Goal: Check status: Check status

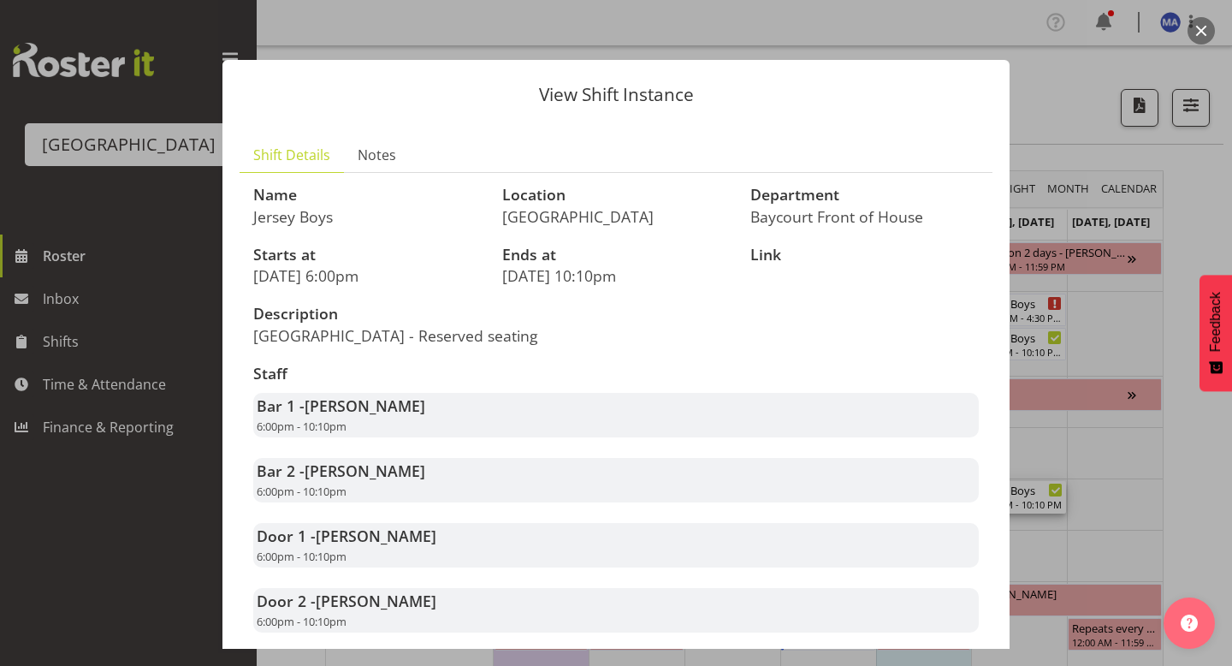
scroll to position [263, 0]
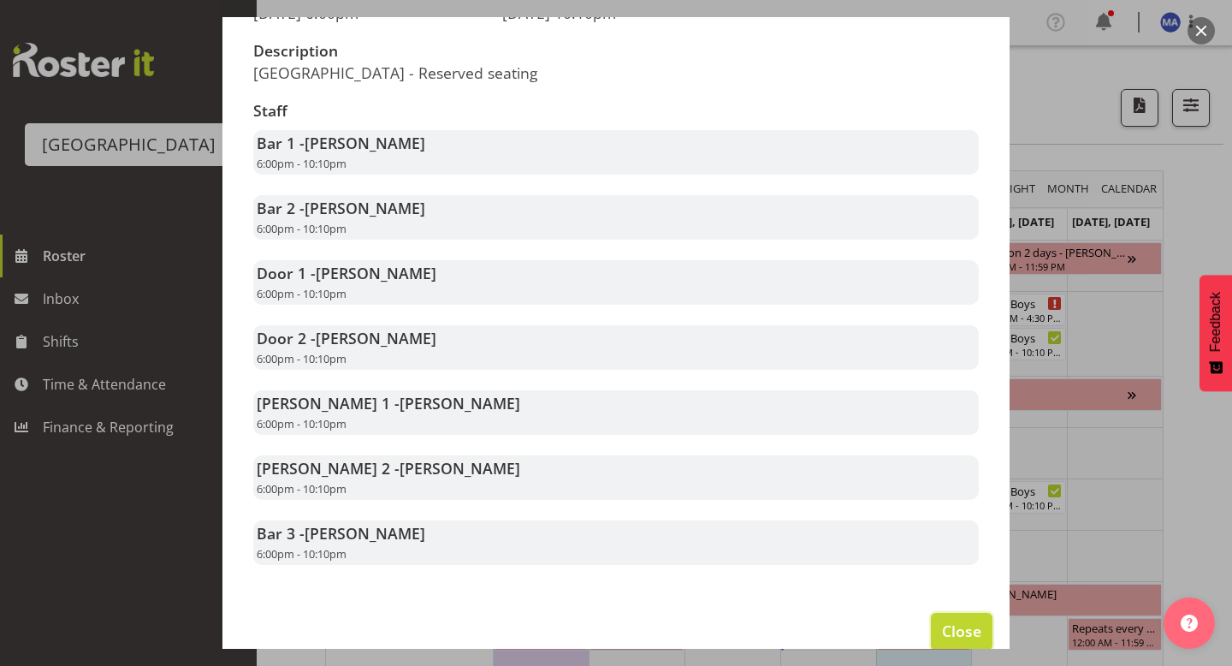
click at [943, 642] on span "Close" at bounding box center [961, 630] width 39 height 22
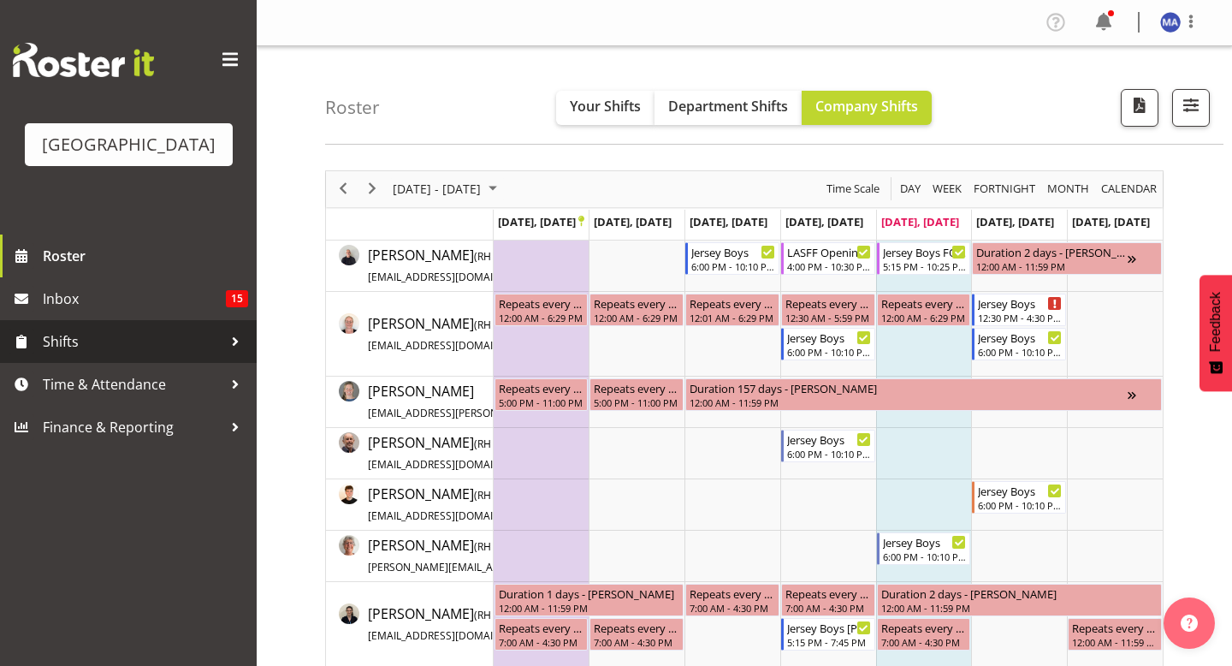
click at [189, 354] on span "Shifts" at bounding box center [133, 341] width 180 height 26
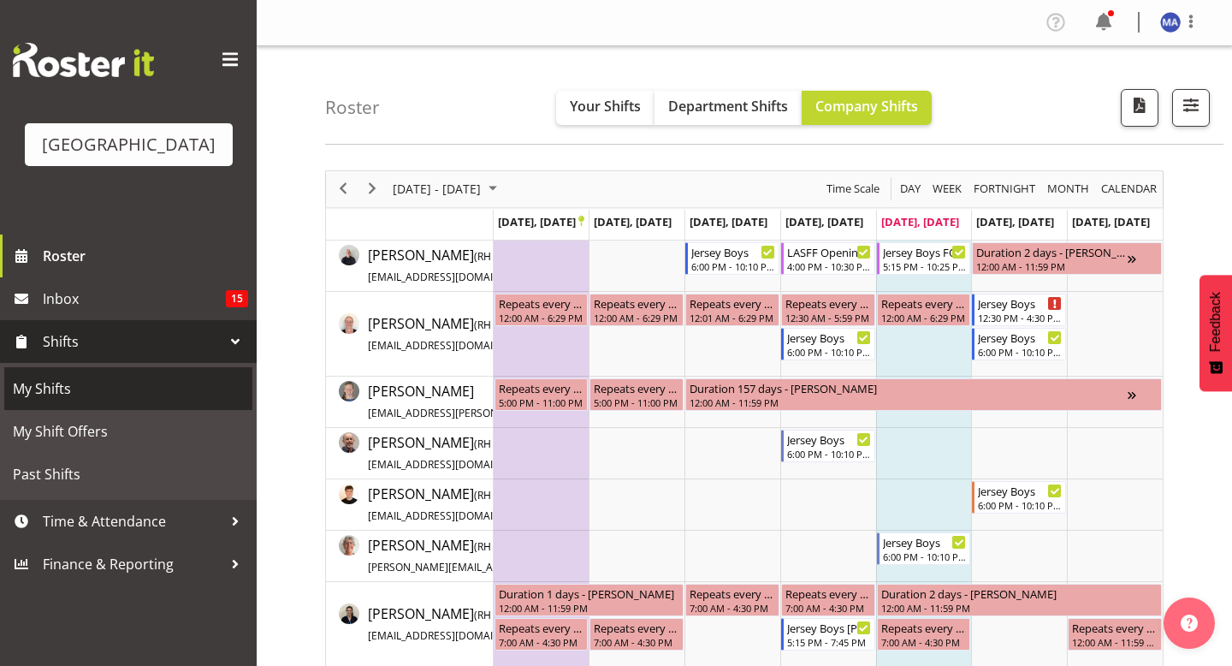
click at [187, 401] on span "My Shifts" at bounding box center [128, 389] width 231 height 26
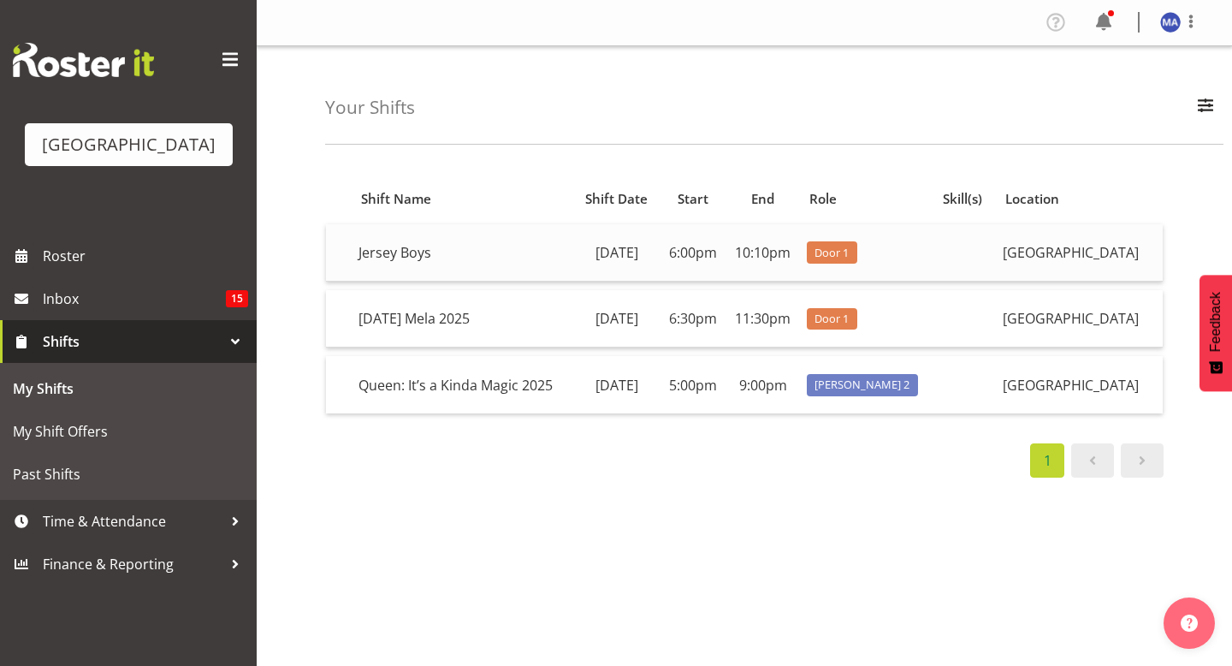
click at [737, 281] on td "10:10pm" at bounding box center [763, 252] width 74 height 57
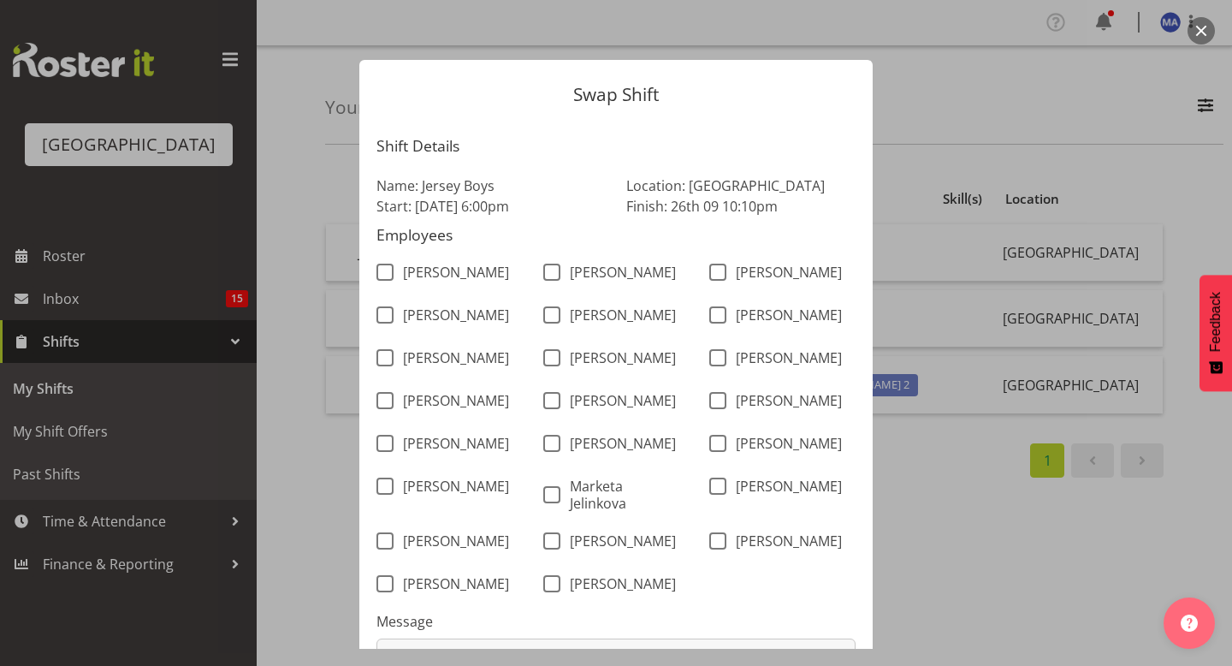
click at [699, 485] on div "Employees [PERSON_NAME] [PERSON_NAME] [PERSON_NAME] [PERSON_NAME] [PERSON_NAME]…" at bounding box center [615, 418] width 479 height 382
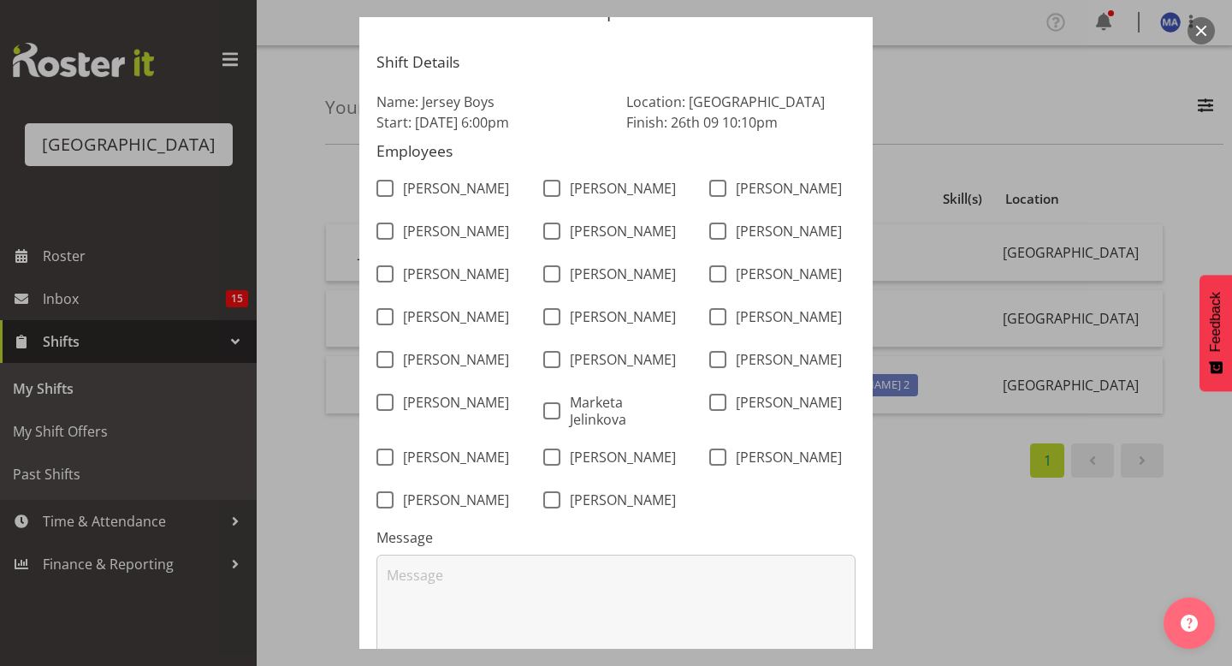
scroll to position [209, 0]
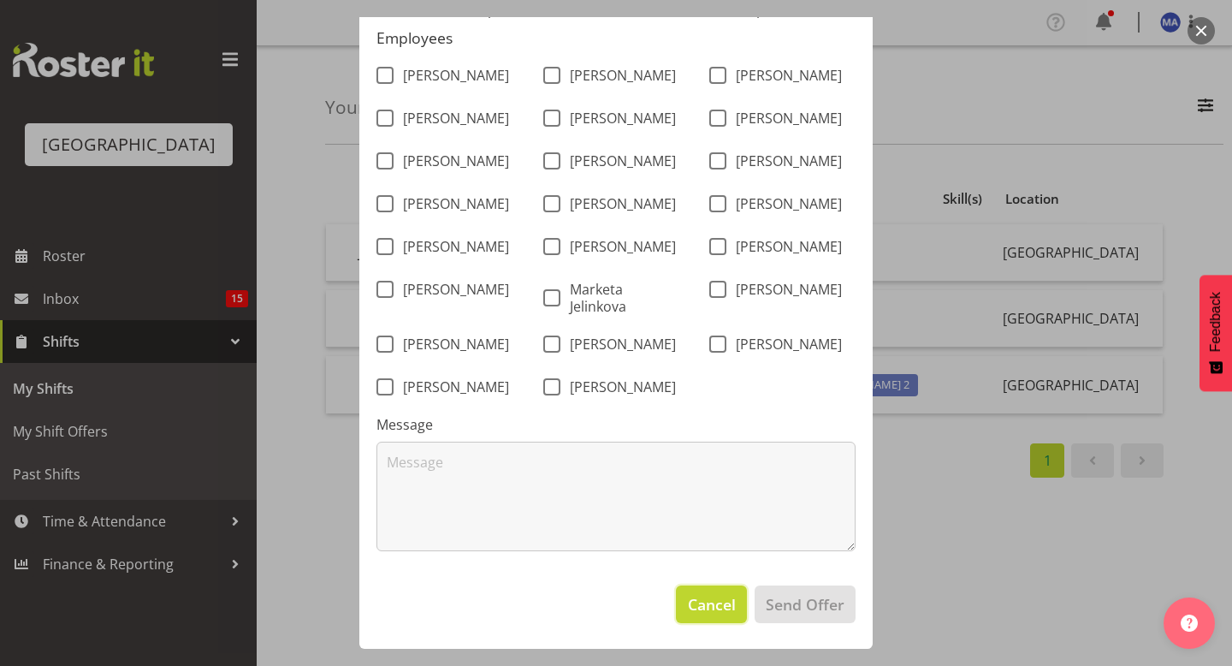
click at [701, 605] on span "Cancel" at bounding box center [712, 604] width 48 height 22
